Goal: Task Accomplishment & Management: Use online tool/utility

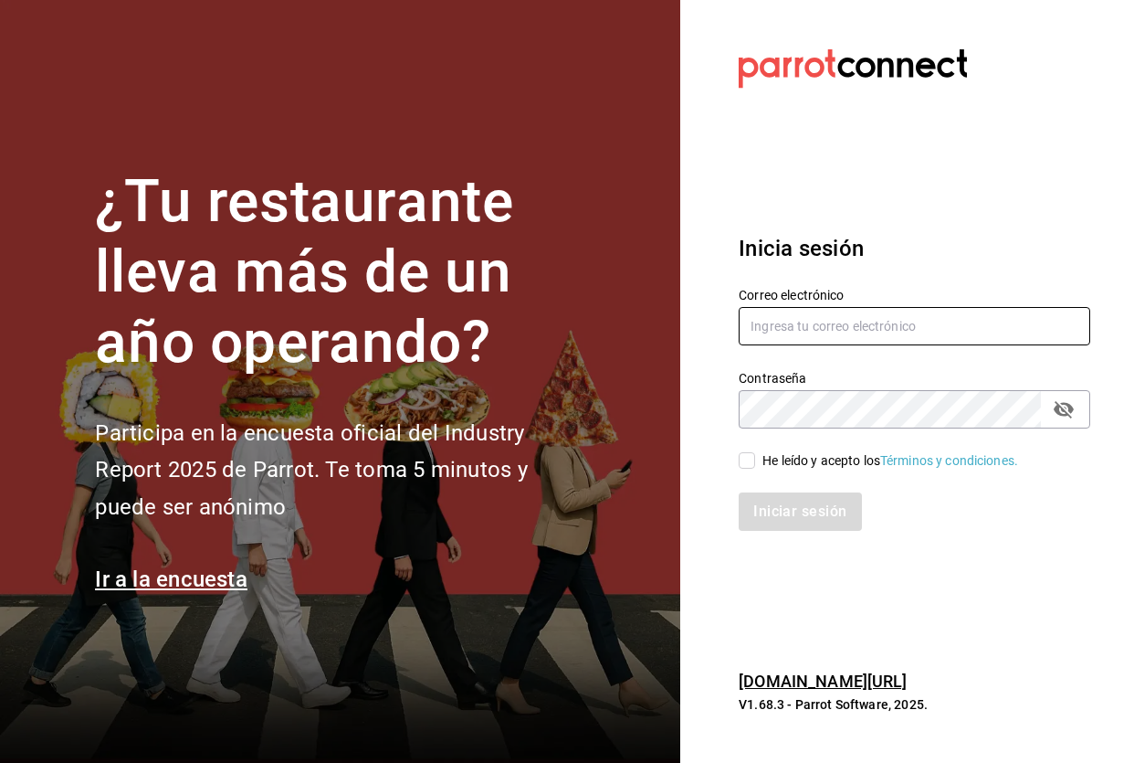
type input "[EMAIL_ADDRESS][DOMAIN_NAME]"
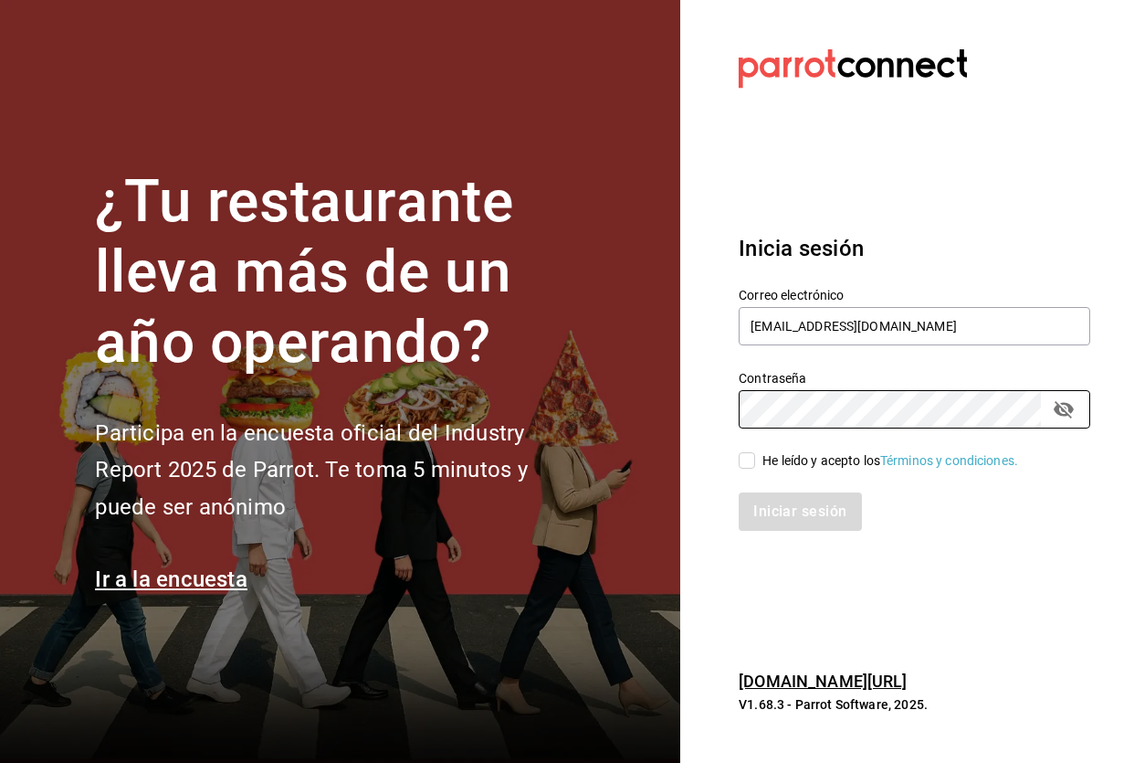
click at [773, 459] on div "He leído y acepto los Términos y condiciones." at bounding box center [891, 460] width 256 height 19
click at [755, 459] on input "He leído y acepto los Términos y condiciones." at bounding box center [747, 460] width 16 height 16
checkbox input "true"
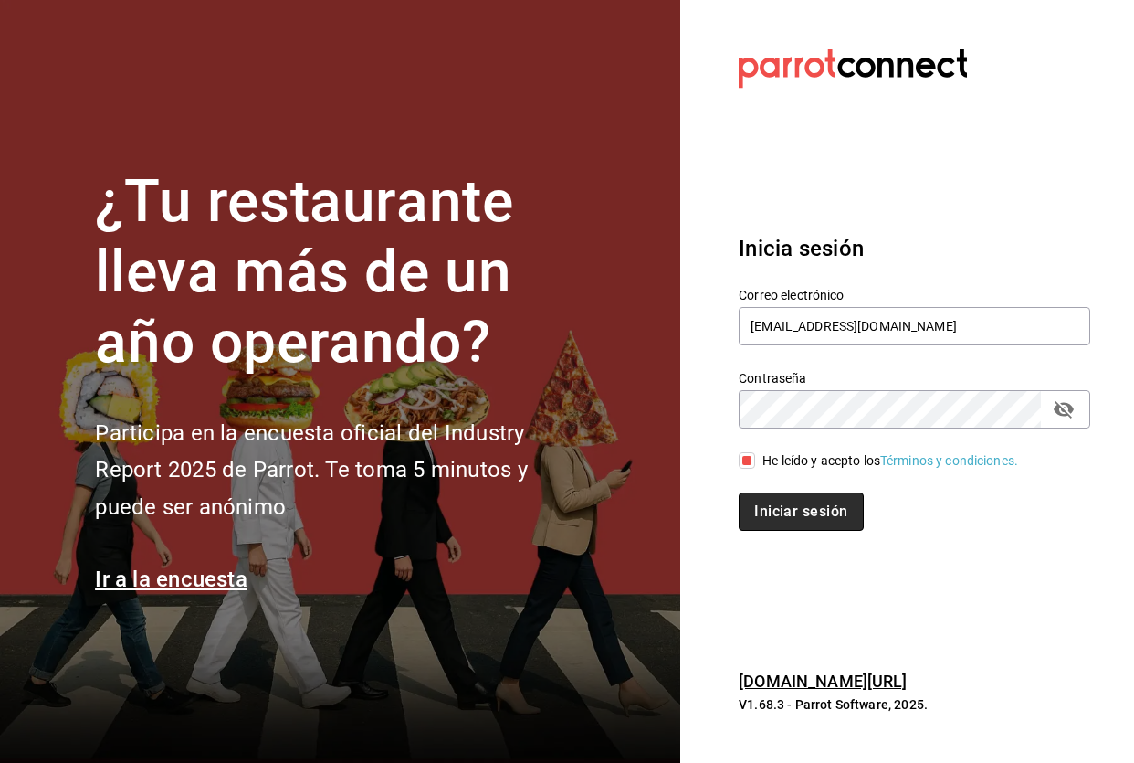
click at [773, 522] on button "Iniciar sesión" at bounding box center [801, 511] width 124 height 38
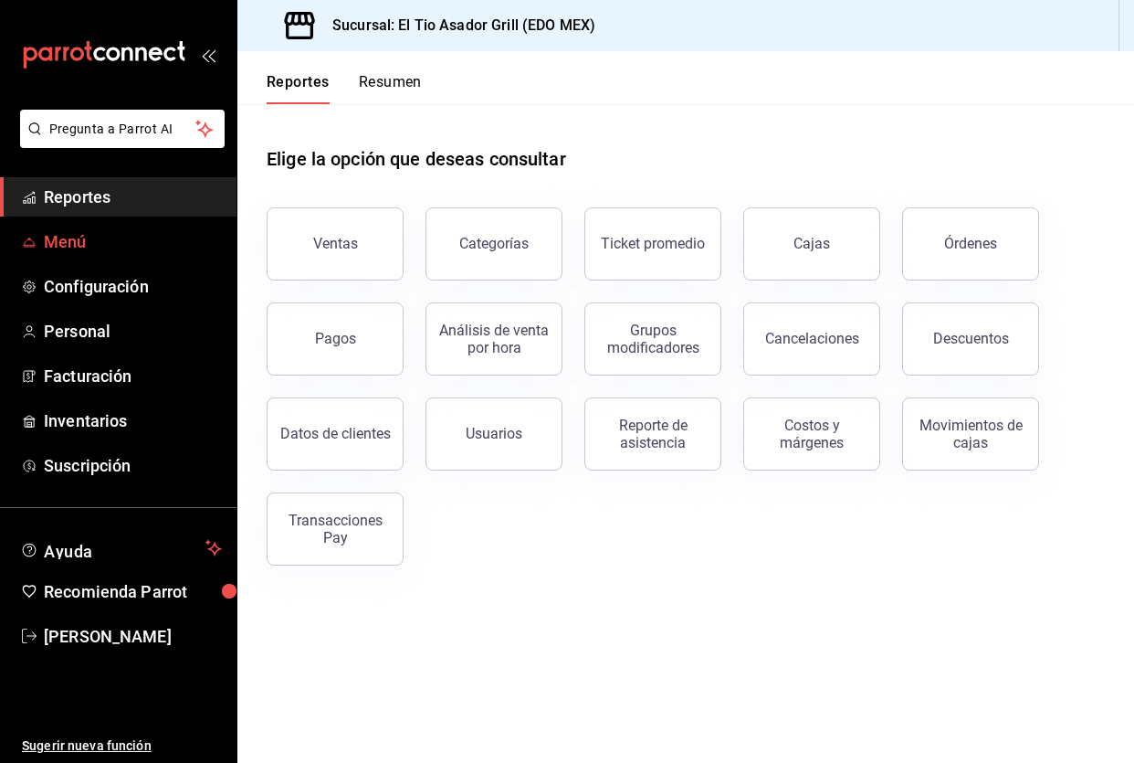
click at [63, 235] on span "Menú" at bounding box center [133, 241] width 178 height 25
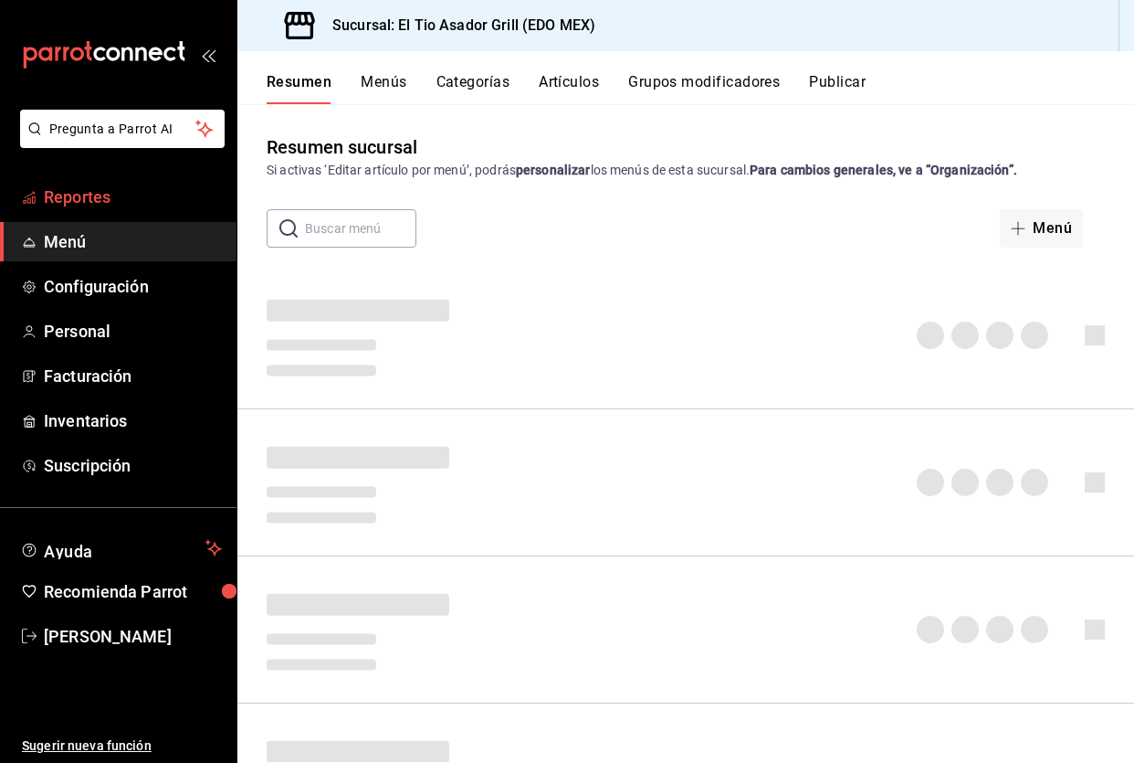
click at [72, 199] on span "Reportes" at bounding box center [133, 196] width 178 height 25
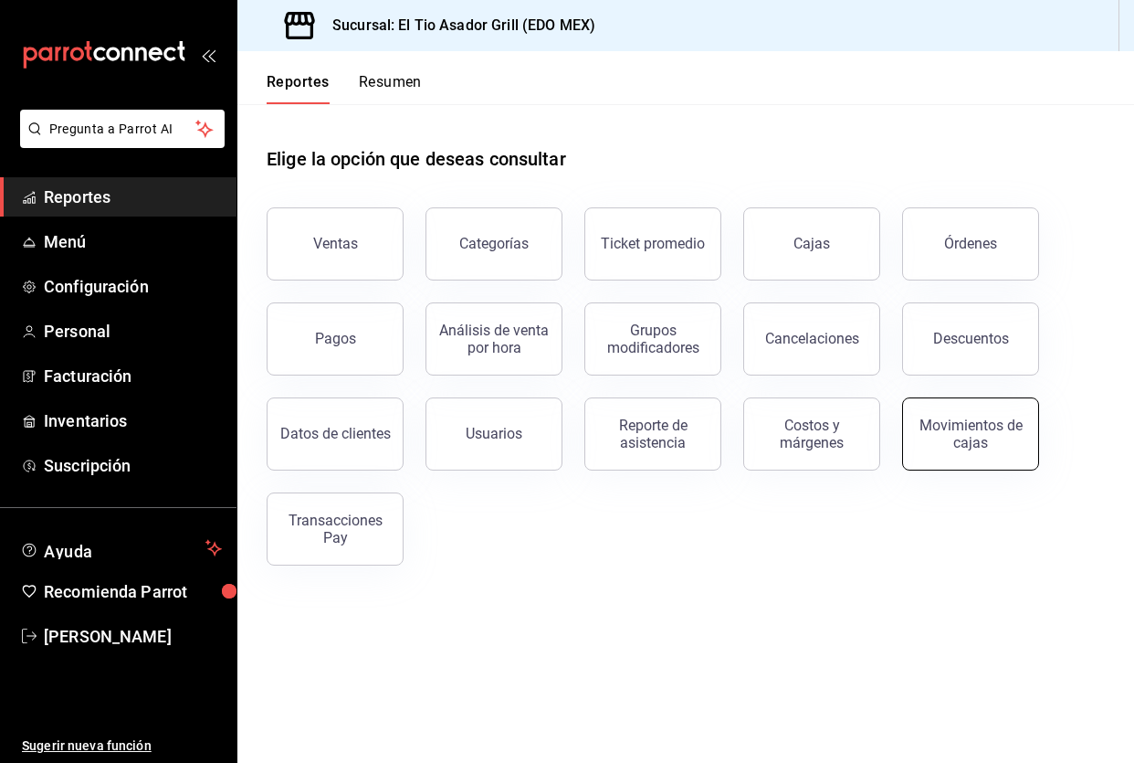
click at [965, 439] on div "Movimientos de cajas" at bounding box center [970, 433] width 113 height 35
